Goal: Feedback & Contribution: Submit feedback/report problem

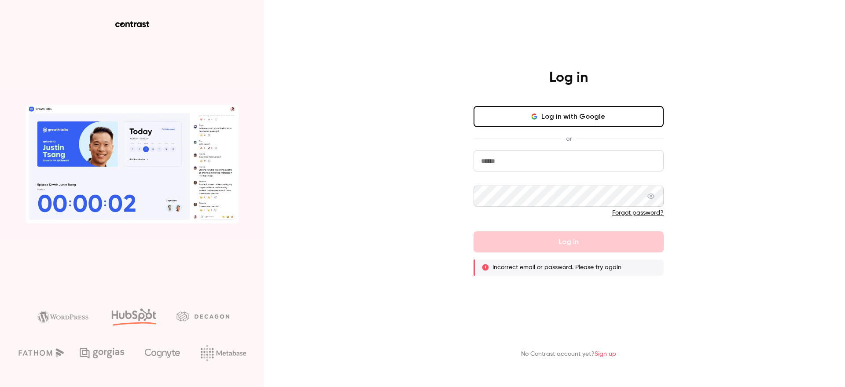
click at [514, 171] on input "email" at bounding box center [569, 161] width 190 height 21
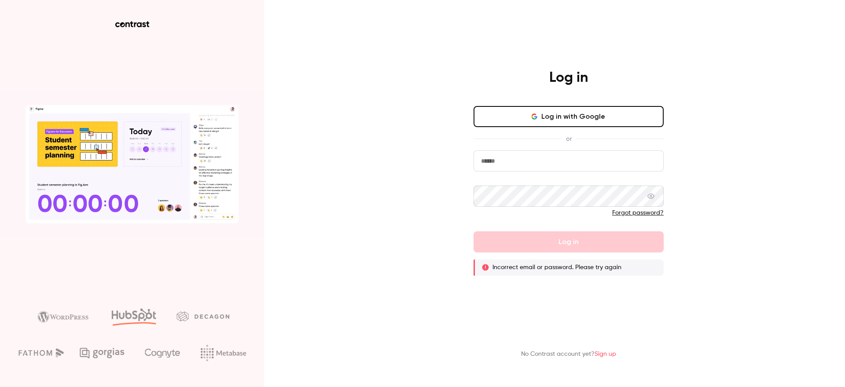
type input "**********"
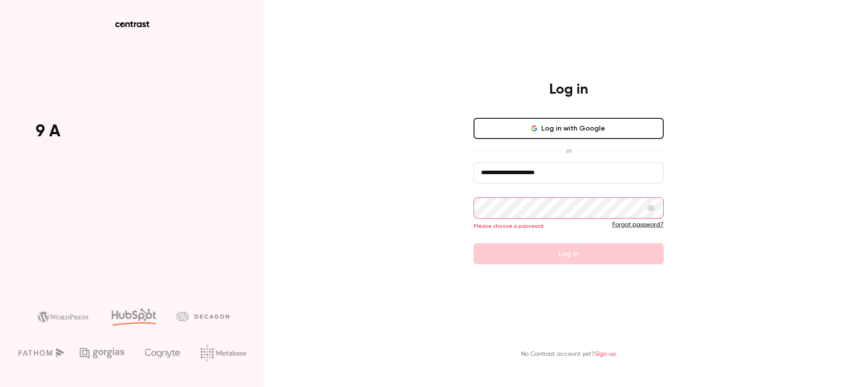
click at [559, 173] on input "**********" at bounding box center [569, 172] width 190 height 21
click at [576, 129] on button "Log in with Google" at bounding box center [569, 128] width 190 height 21
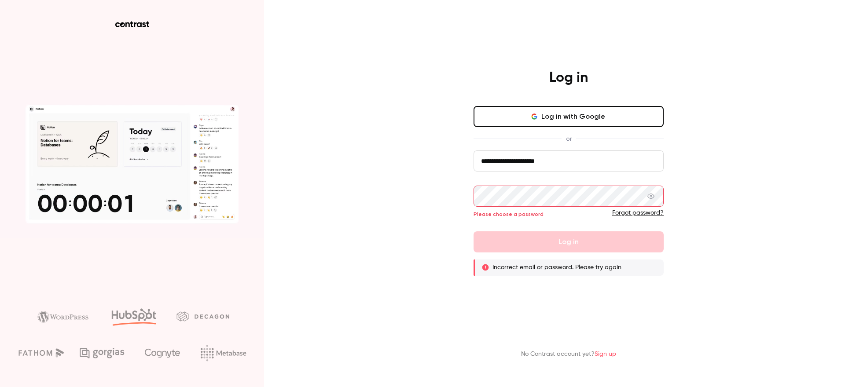
drag, startPoint x: 576, startPoint y: 158, endPoint x: 455, endPoint y: 156, distance: 121.5
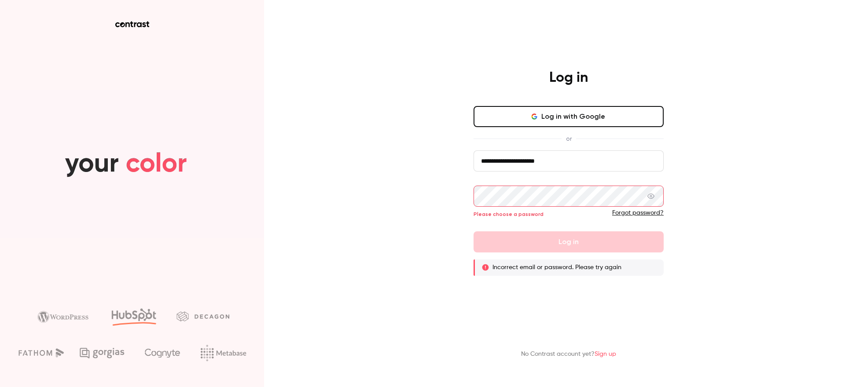
click at [455, 156] on div "**********" at bounding box center [568, 172] width 229 height 207
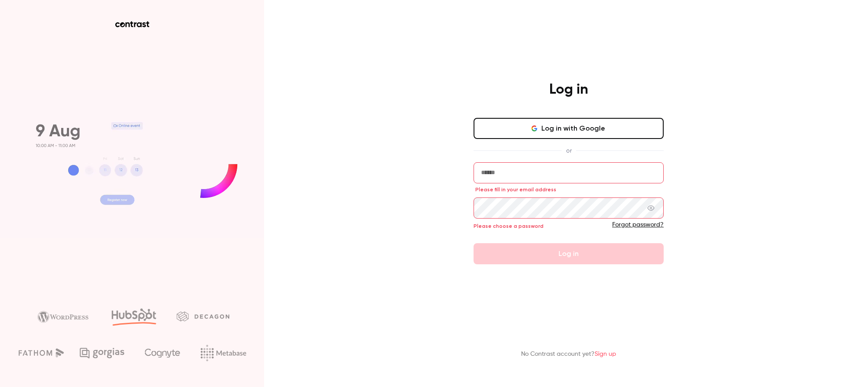
click at [561, 124] on button "Log in with Google" at bounding box center [569, 128] width 190 height 21
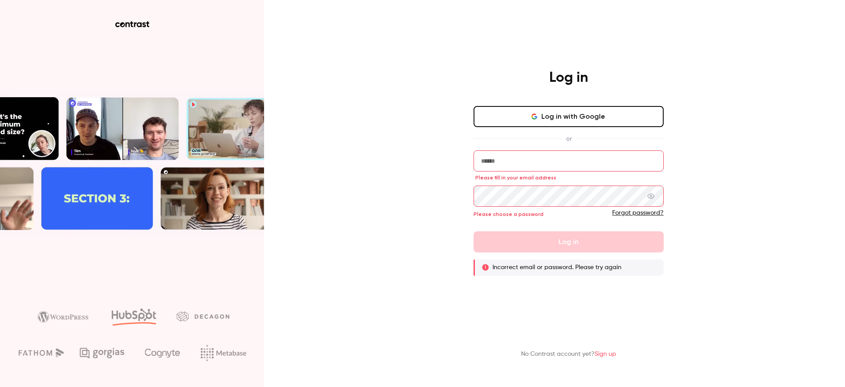
drag, startPoint x: 364, startPoint y: 169, endPoint x: 386, endPoint y: 162, distance: 22.3
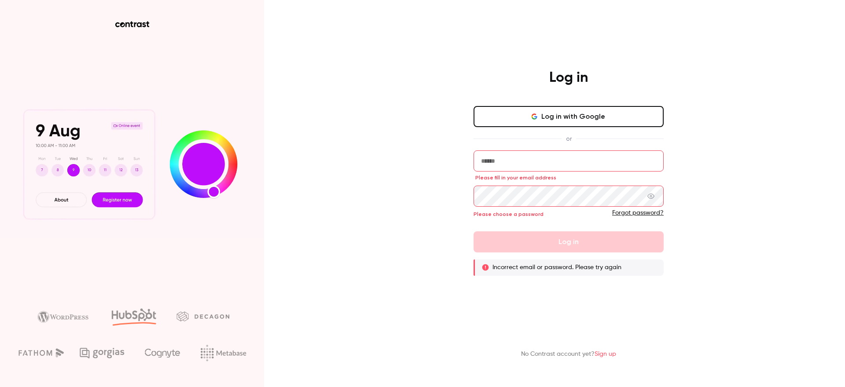
click at [364, 169] on div "Log in Log in with Google or Please fill in your email address Please choose a …" at bounding box center [422, 193] width 845 height 387
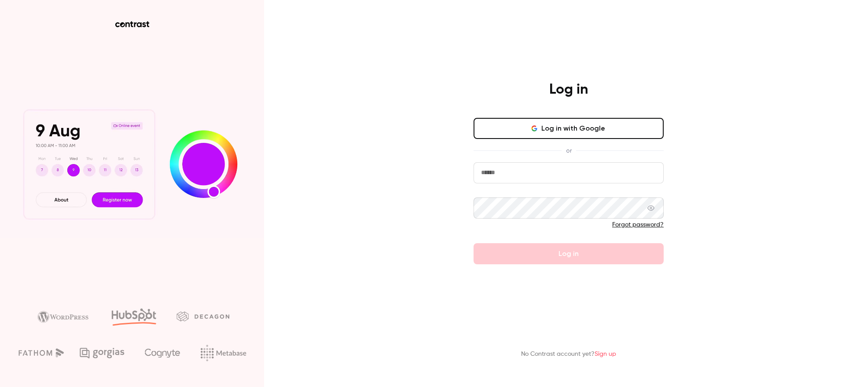
click at [603, 353] on link "Sign up" at bounding box center [606, 354] width 22 height 6
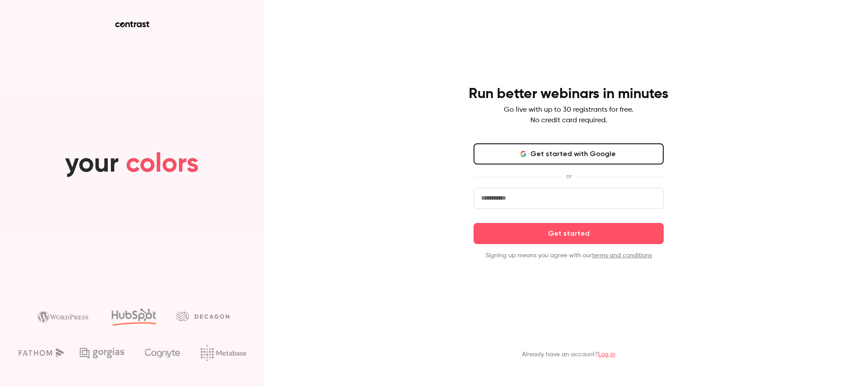
click at [560, 159] on button "Get started with Google" at bounding box center [569, 153] width 190 height 21
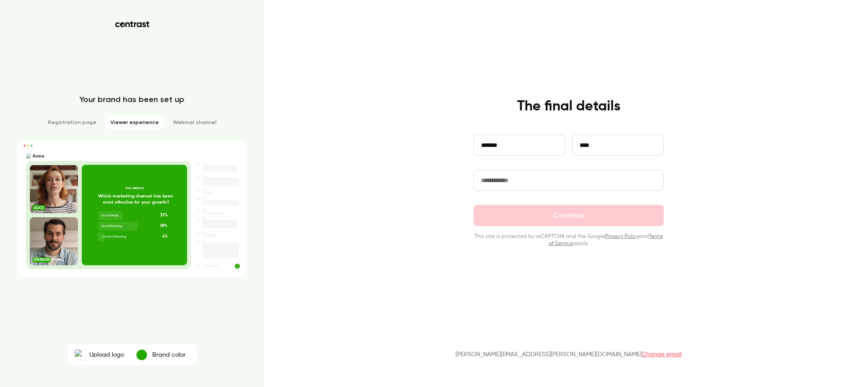
click at [536, 178] on input "text" at bounding box center [569, 180] width 190 height 21
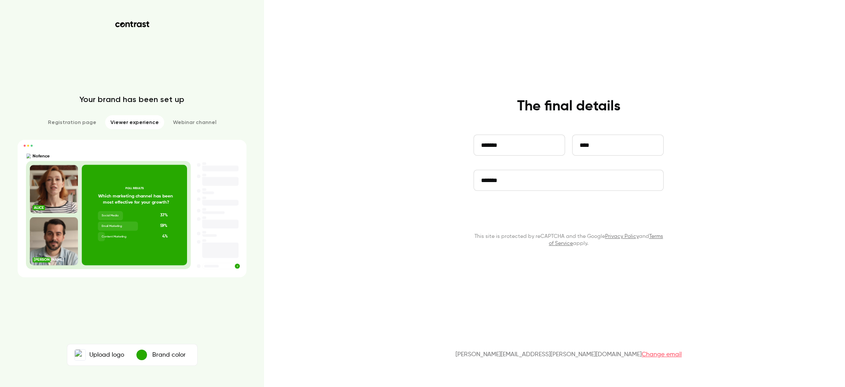
type input "*******"
click at [576, 220] on button "Continue" at bounding box center [569, 215] width 190 height 21
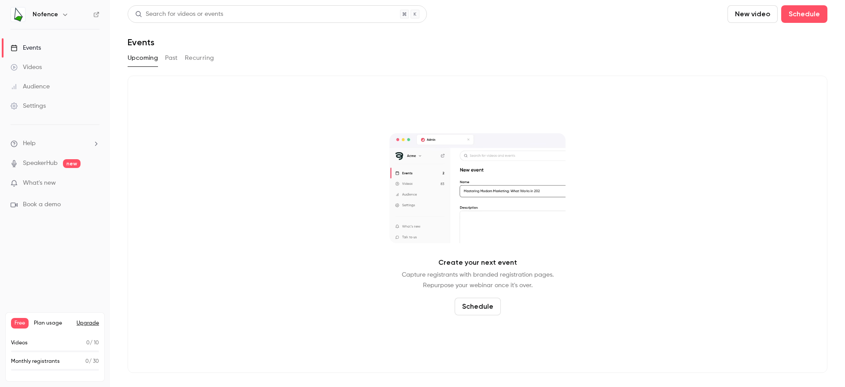
click at [62, 13] on icon "button" at bounding box center [65, 14] width 7 height 7
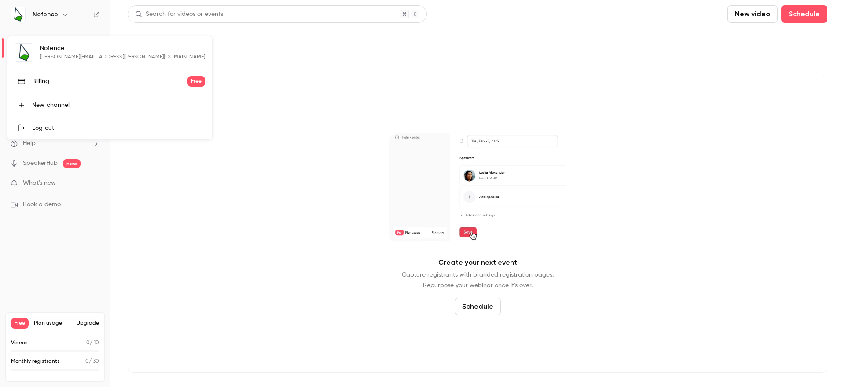
click at [72, 57] on div "Nofence brianna.ripp@nofence.no Billing Free New channel Log out" at bounding box center [109, 87] width 205 height 103
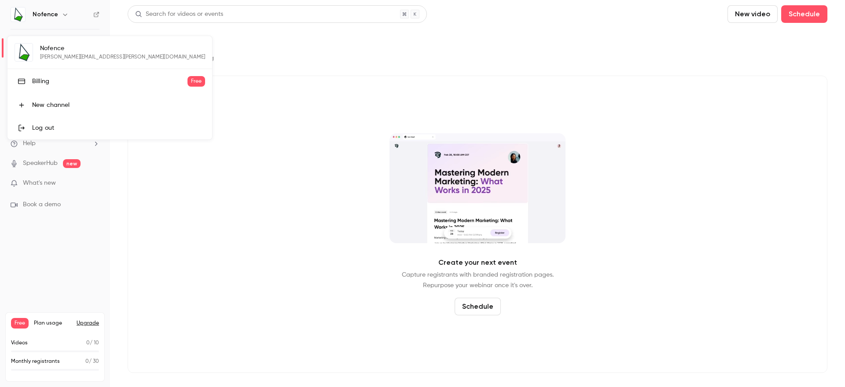
click at [184, 278] on div at bounding box center [422, 193] width 845 height 387
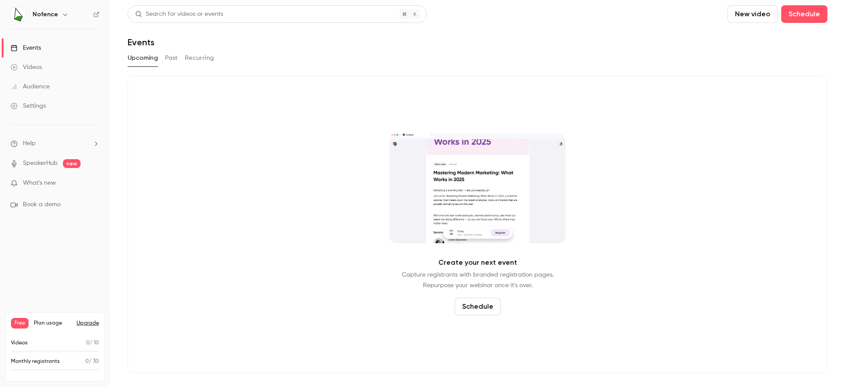
click at [56, 13] on h6 "Nofence" at bounding box center [46, 14] width 26 height 9
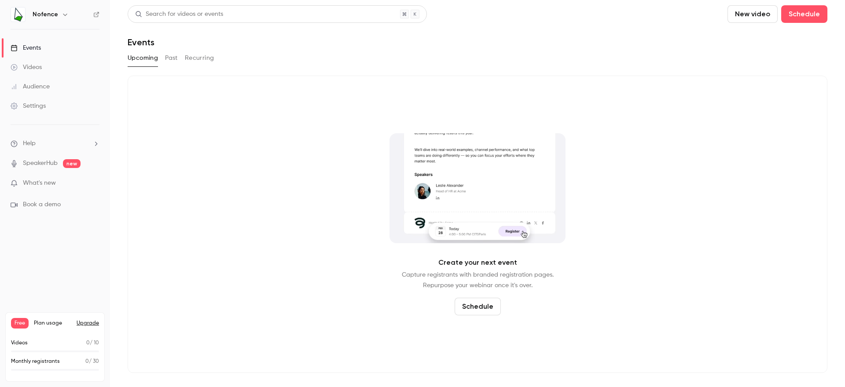
click at [66, 14] on icon "button" at bounding box center [65, 14] width 7 height 7
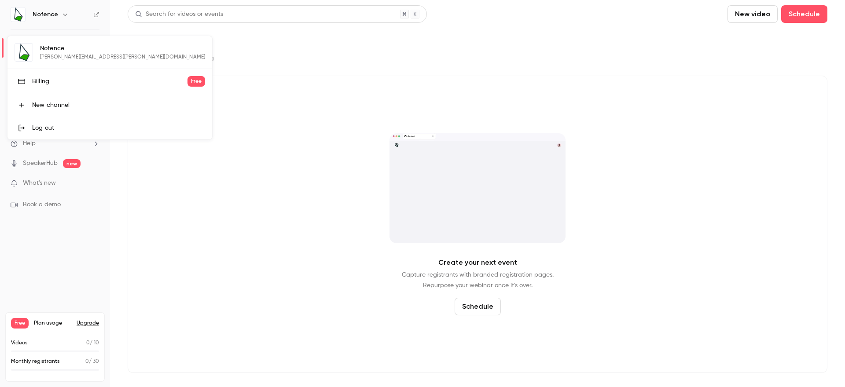
click at [41, 131] on div "Log out" at bounding box center [118, 128] width 173 height 9
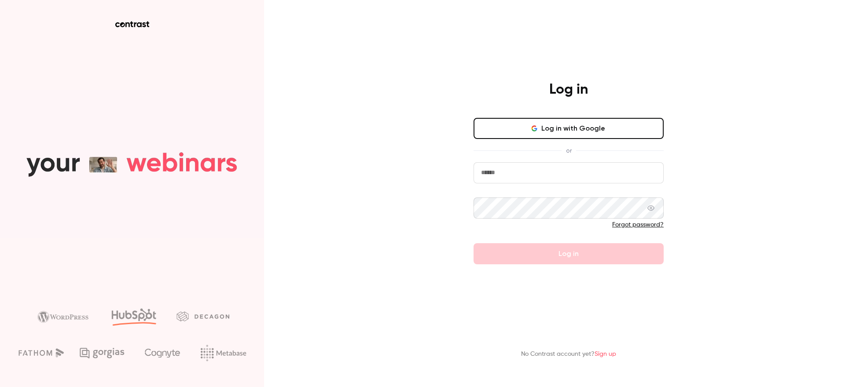
click at [580, 171] on input "email" at bounding box center [569, 172] width 190 height 21
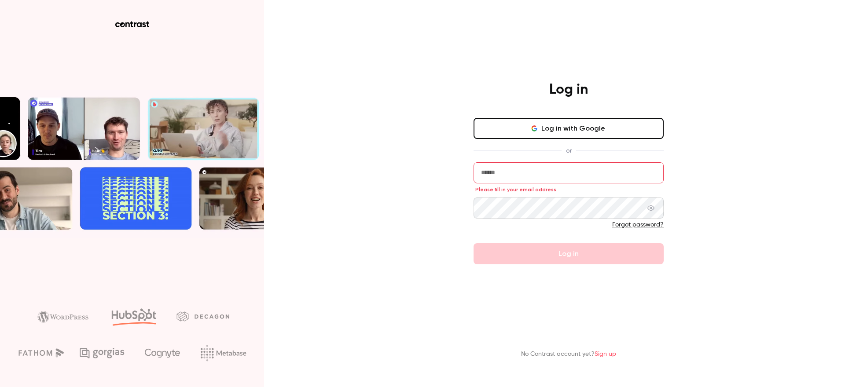
click at [565, 133] on button "Log in with Google" at bounding box center [569, 128] width 190 height 21
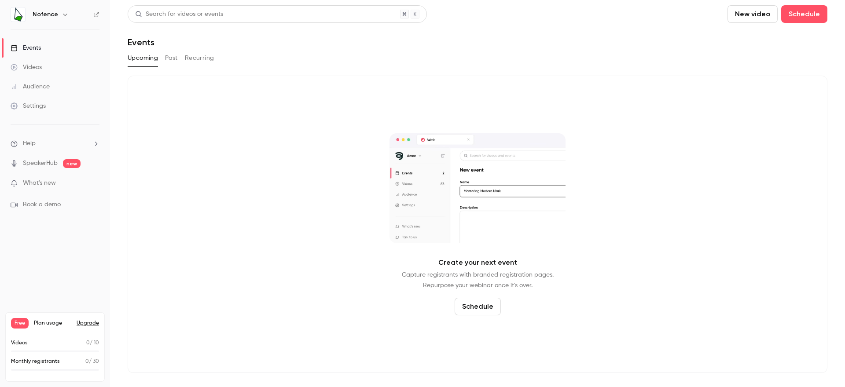
click at [66, 17] on icon "button" at bounding box center [65, 14] width 7 height 7
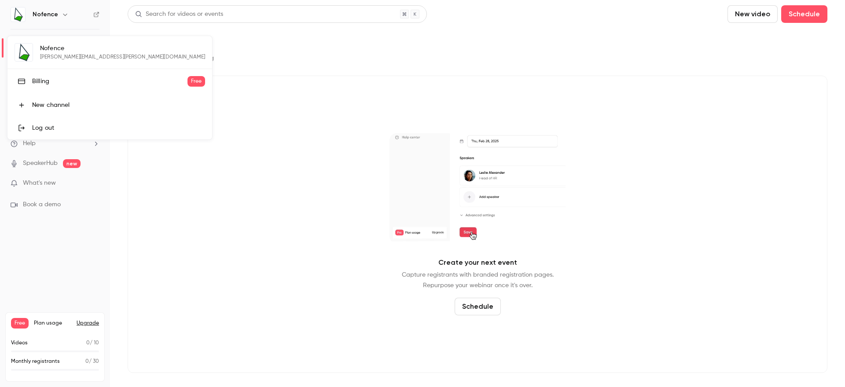
click at [49, 56] on div "Nofence brianna.ripp@nofence.no Billing Free New channel Log out" at bounding box center [109, 87] width 205 height 103
click at [26, 54] on div "Nofence brianna.ripp@nofence.no Billing Free New channel Log out" at bounding box center [109, 87] width 205 height 103
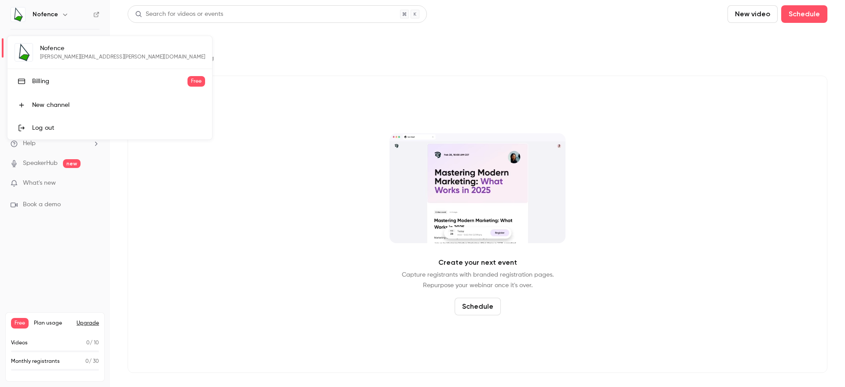
click at [29, 81] on link "Billing Free" at bounding box center [109, 81] width 205 height 25
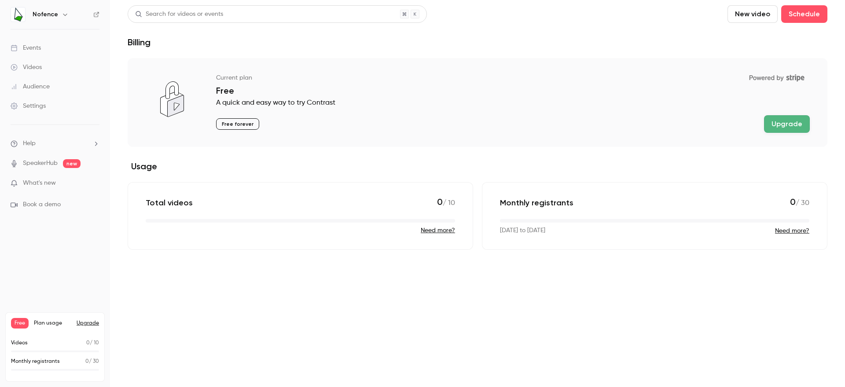
click at [40, 18] on h6 "Nofence" at bounding box center [46, 14] width 26 height 9
click at [23, 14] on img at bounding box center [18, 14] width 14 height 14
click at [60, 15] on button "button" at bounding box center [65, 14] width 11 height 11
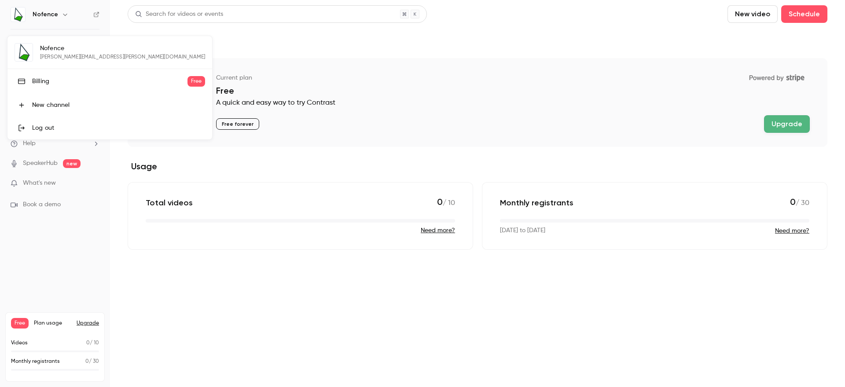
click at [58, 54] on div "Nofence brianna.ripp@nofence.no Billing Free New channel Log out" at bounding box center [109, 87] width 205 height 103
click at [90, 245] on div at bounding box center [422, 193] width 845 height 387
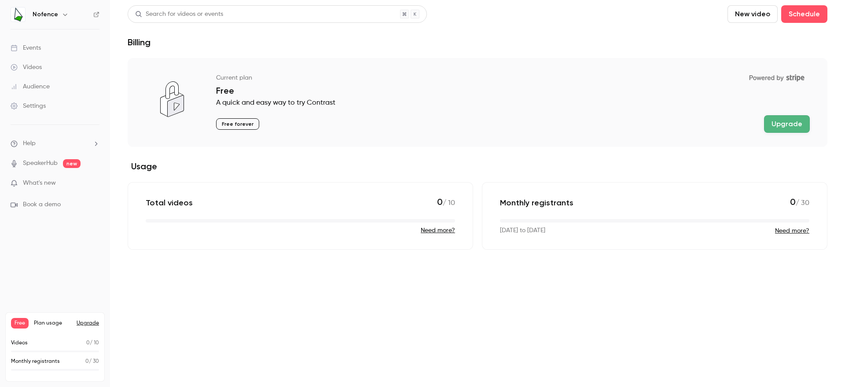
click at [49, 145] on li "Help" at bounding box center [55, 143] width 89 height 9
click at [44, 109] on div at bounding box center [422, 193] width 845 height 387
click at [40, 106] on div "Settings" at bounding box center [28, 106] width 35 height 9
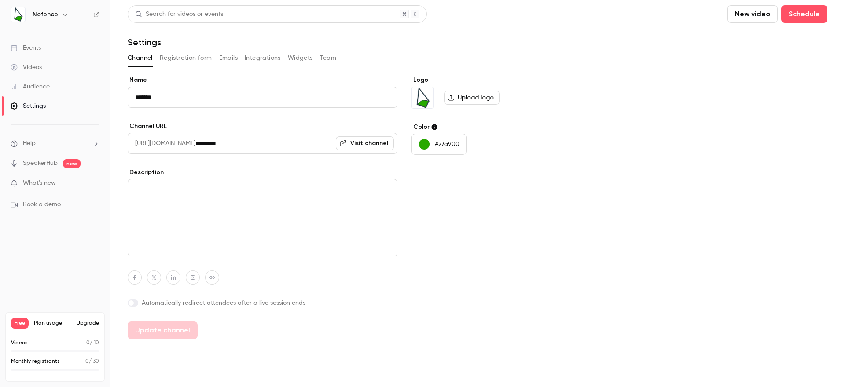
click at [333, 61] on button "Team" at bounding box center [328, 58] width 17 height 14
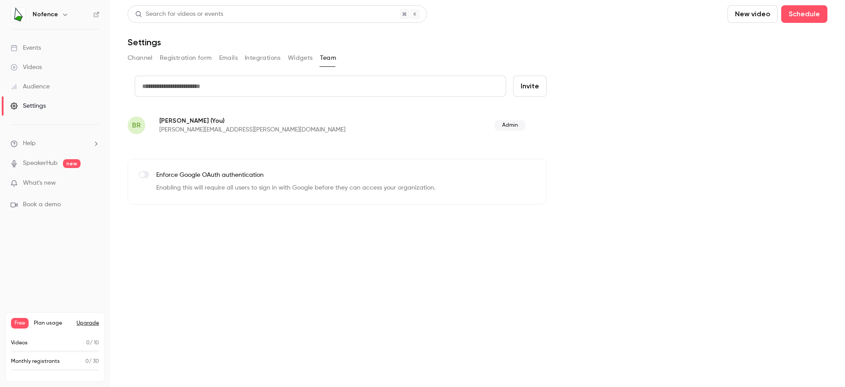
click at [171, 123] on p "Brianna Ripp (You)" at bounding box center [289, 120] width 261 height 9
click at [40, 108] on div "Settings" at bounding box center [28, 106] width 35 height 9
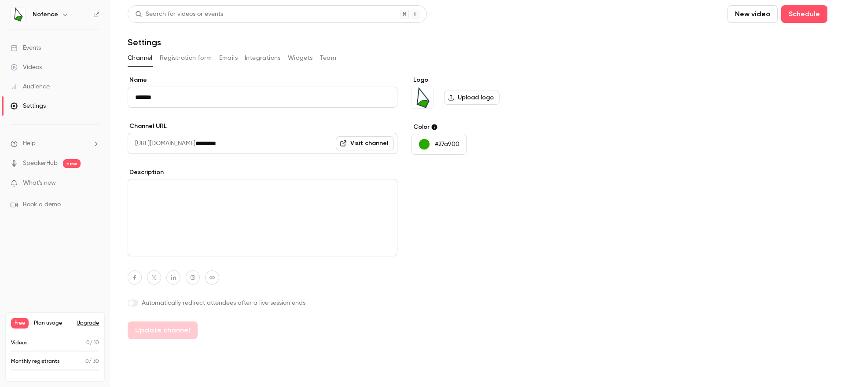
click at [95, 16] on icon at bounding box center [96, 14] width 6 height 6
click at [39, 143] on li "Help" at bounding box center [55, 143] width 89 height 9
click at [132, 164] on span "Help center" at bounding box center [137, 160] width 33 height 9
click at [93, 142] on icon "help-dropdown-opener" at bounding box center [95, 143] width 7 height 7
click at [33, 105] on div at bounding box center [422, 193] width 845 height 387
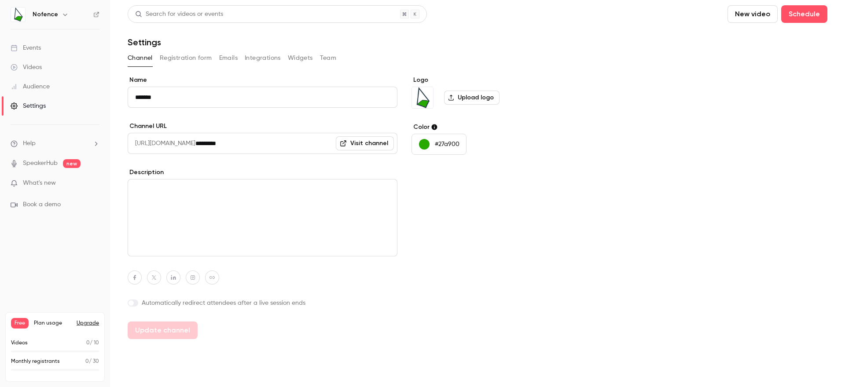
click at [31, 106] on div "Settings" at bounding box center [28, 106] width 35 height 9
click at [333, 59] on button "Team" at bounding box center [328, 58] width 17 height 14
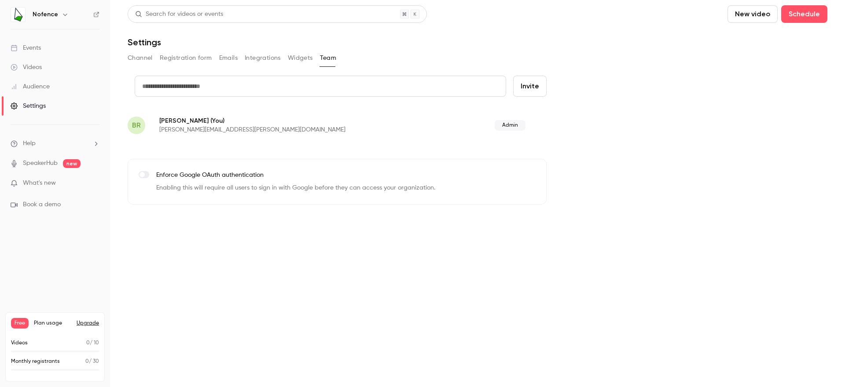
click at [508, 126] on span "Admin" at bounding box center [510, 125] width 31 height 11
click at [35, 106] on div "Settings" at bounding box center [28, 106] width 35 height 9
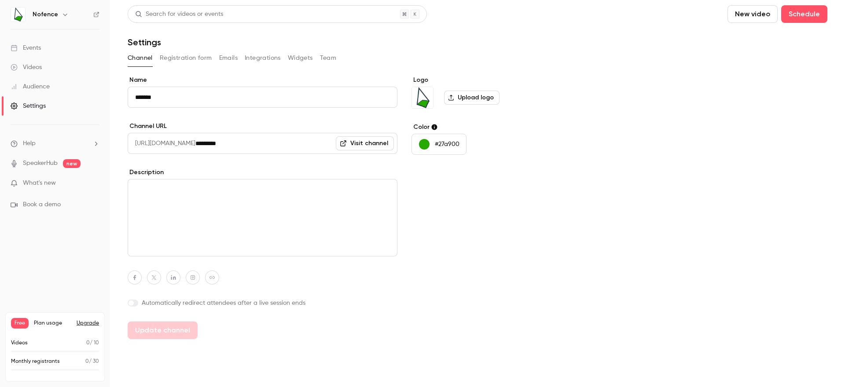
click at [44, 323] on span "Plan usage" at bounding box center [52, 323] width 37 height 7
click at [37, 366] on div "Monthly registrants 0 / 30" at bounding box center [55, 364] width 88 height 13
click at [16, 13] on img at bounding box center [18, 14] width 14 height 14
click at [94, 14] on icon at bounding box center [96, 14] width 6 height 6
click at [37, 147] on li "Help" at bounding box center [55, 143] width 89 height 9
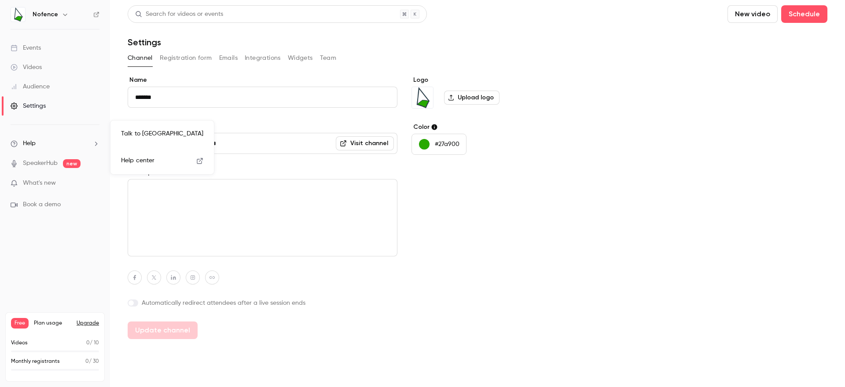
click at [136, 162] on span "Help center" at bounding box center [137, 160] width 33 height 9
click at [62, 147] on li "Help" at bounding box center [55, 143] width 89 height 9
click at [153, 131] on link "Talk to us" at bounding box center [162, 133] width 96 height 23
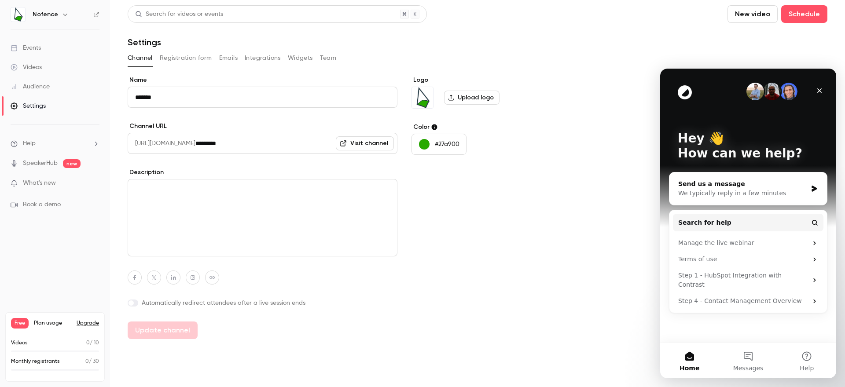
click at [757, 184] on div "Send us a message" at bounding box center [742, 184] width 129 height 9
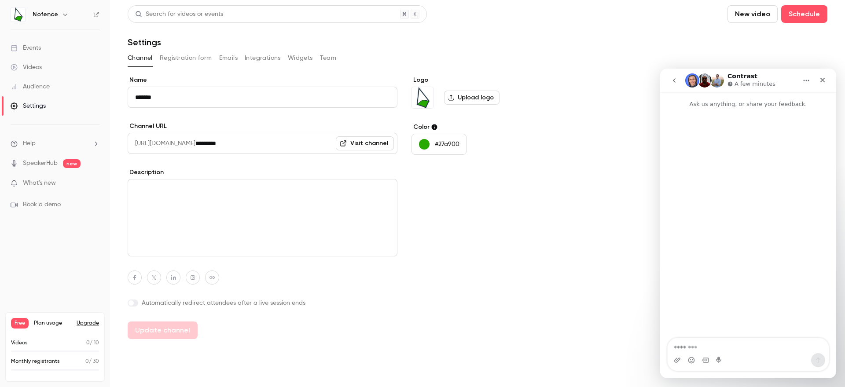
click at [702, 346] on textarea "Message…" at bounding box center [748, 345] width 161 height 15
type textarea "**********"
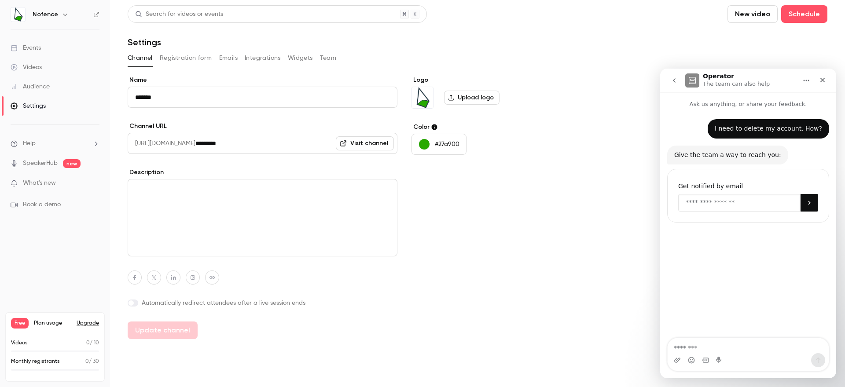
click at [721, 203] on input "Enter your email" at bounding box center [739, 203] width 122 height 18
type input "**********"
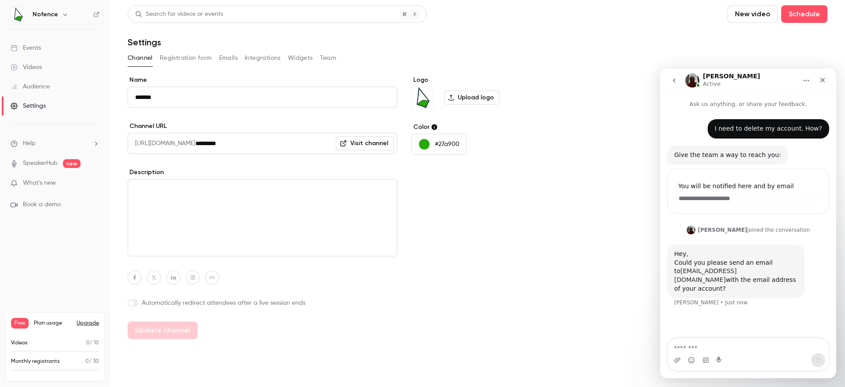
click at [727, 272] on link "dpo@getcontrast.io" at bounding box center [705, 276] width 62 height 16
